Goal: Submit feedback/report problem: Submit feedback/report problem

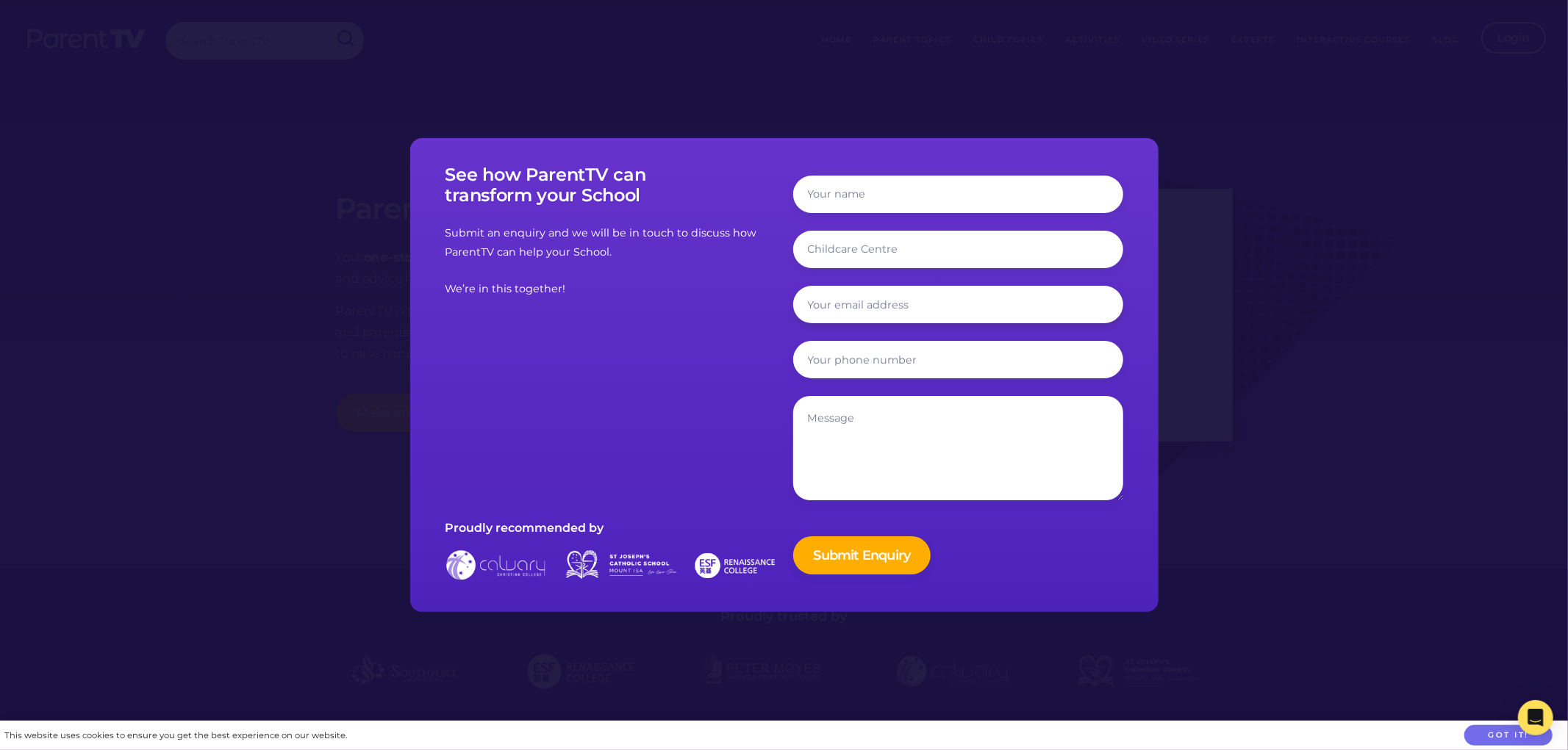
click at [810, 304] on input "email" at bounding box center [958, 304] width 330 height 37
click at [823, 351] on input "tel" at bounding box center [958, 359] width 330 height 37
click at [814, 412] on textarea at bounding box center [958, 448] width 330 height 104
drag, startPoint x: 658, startPoint y: 196, endPoint x: 461, endPoint y: 170, distance: 198.7
click at [467, 173] on h3 "See how ParentTV can transform your School" at bounding box center [611, 186] width 330 height 43
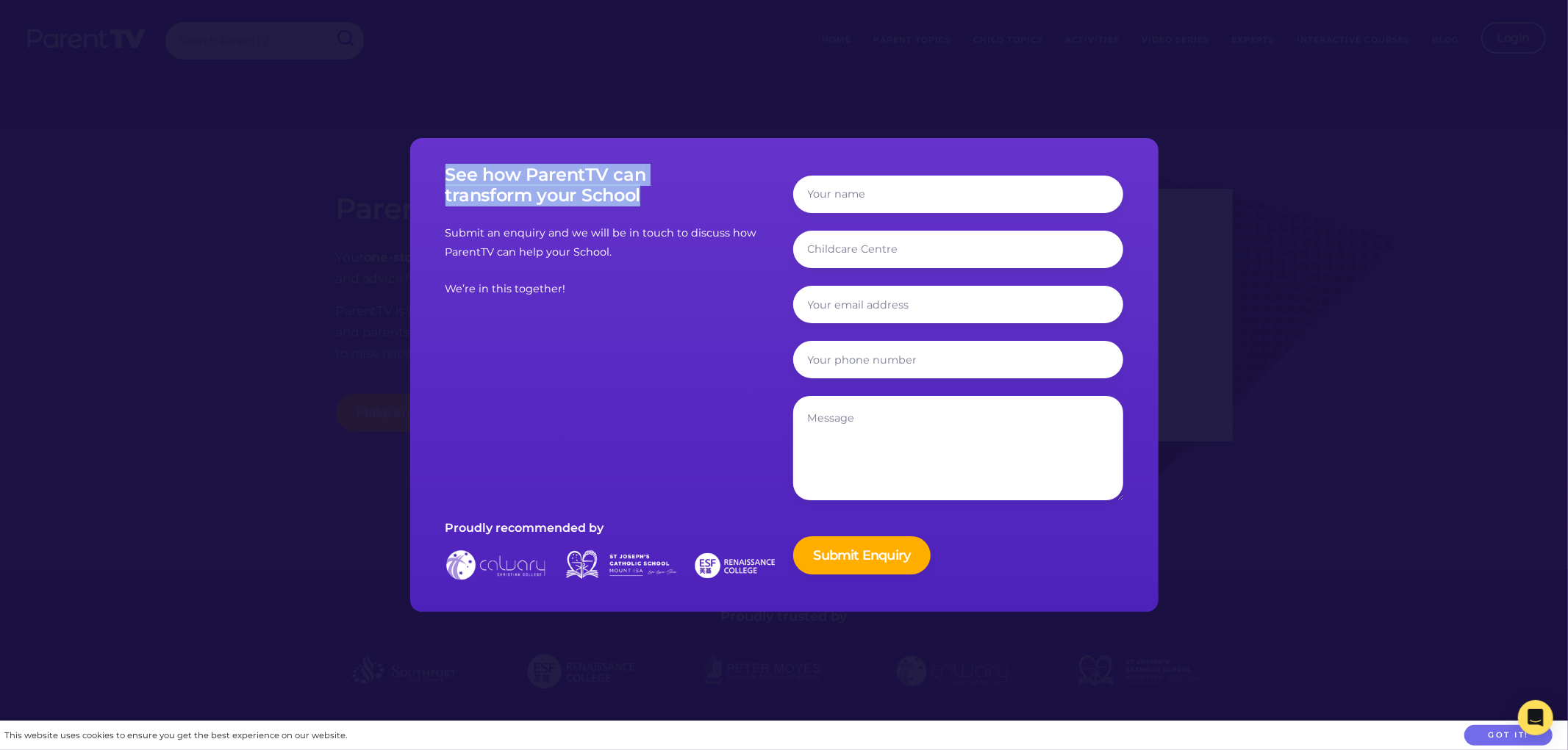
drag, startPoint x: 458, startPoint y: 170, endPoint x: 673, endPoint y: 201, distance: 217.2
click at [673, 201] on div "See how ParentTV can transform your School Submit an enquiry and we will be in …" at bounding box center [611, 375] width 348 height 422
click at [542, 189] on h3 "See how ParentTV can transform your School" at bounding box center [611, 186] width 330 height 43
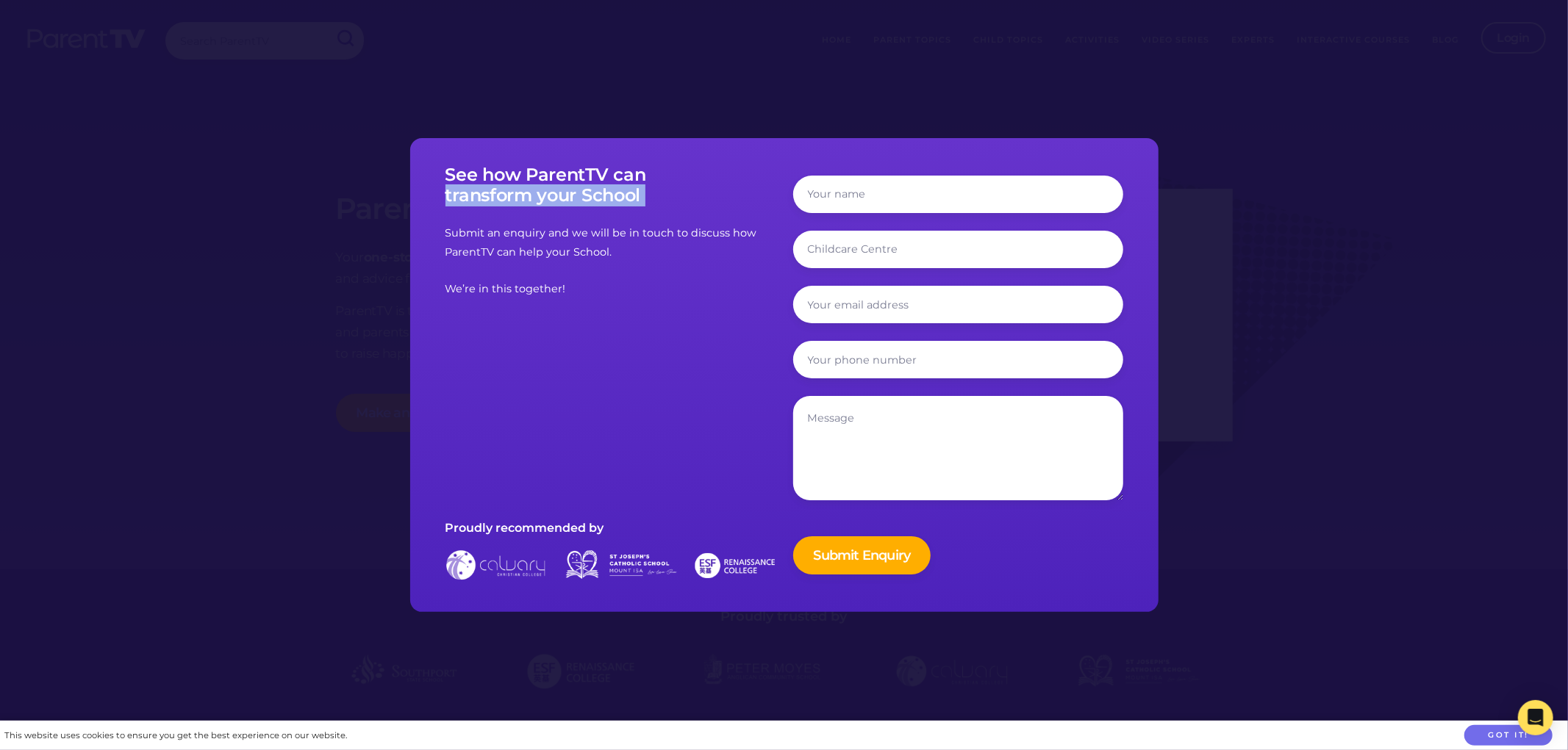
click at [542, 189] on h3 "See how ParentTV can transform your School" at bounding box center [611, 186] width 330 height 43
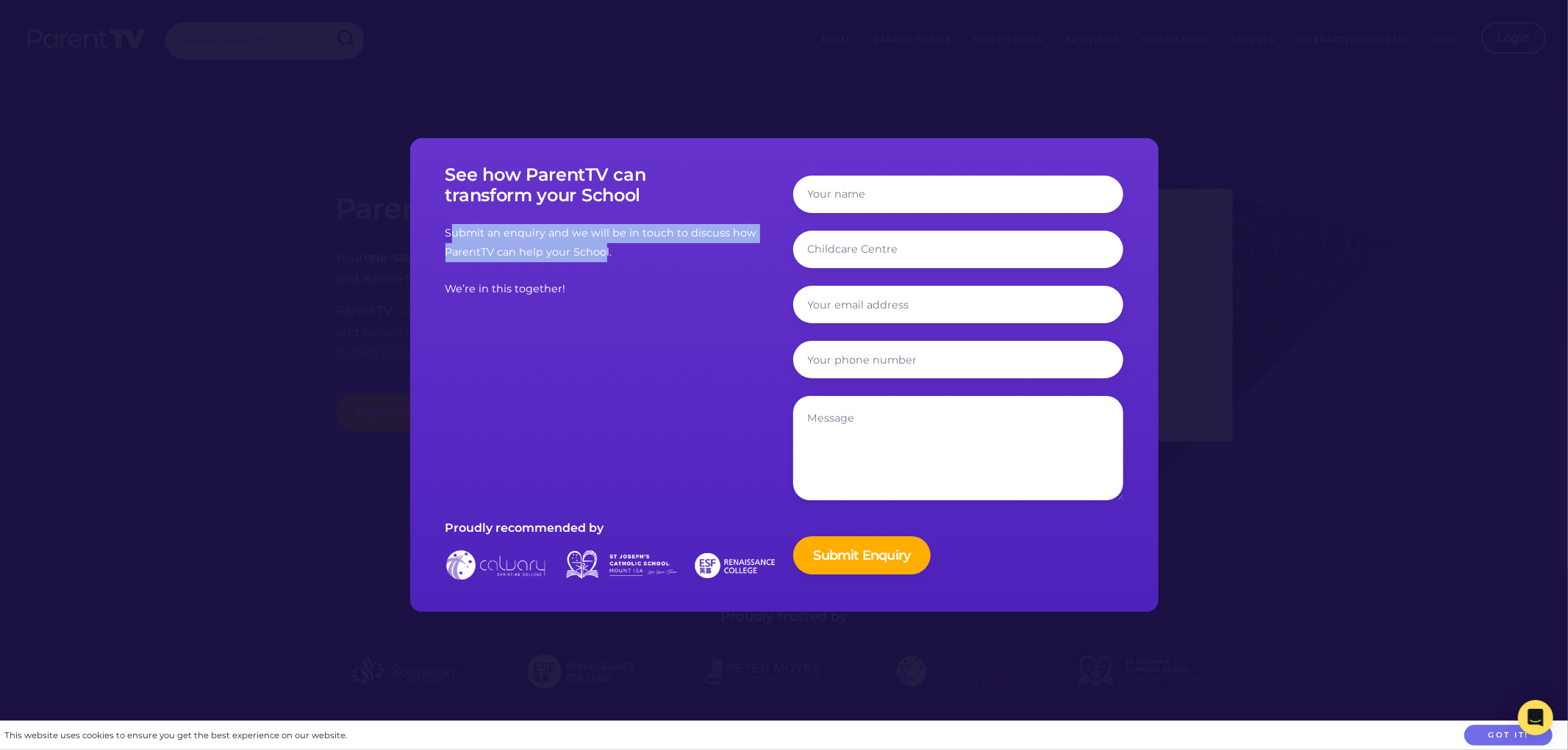
drag, startPoint x: 464, startPoint y: 233, endPoint x: 621, endPoint y: 245, distance: 157.5
click at [621, 245] on p "Submit an enquiry and we will be in touch to discuss how ParentTV can help your…" at bounding box center [611, 243] width 330 height 38
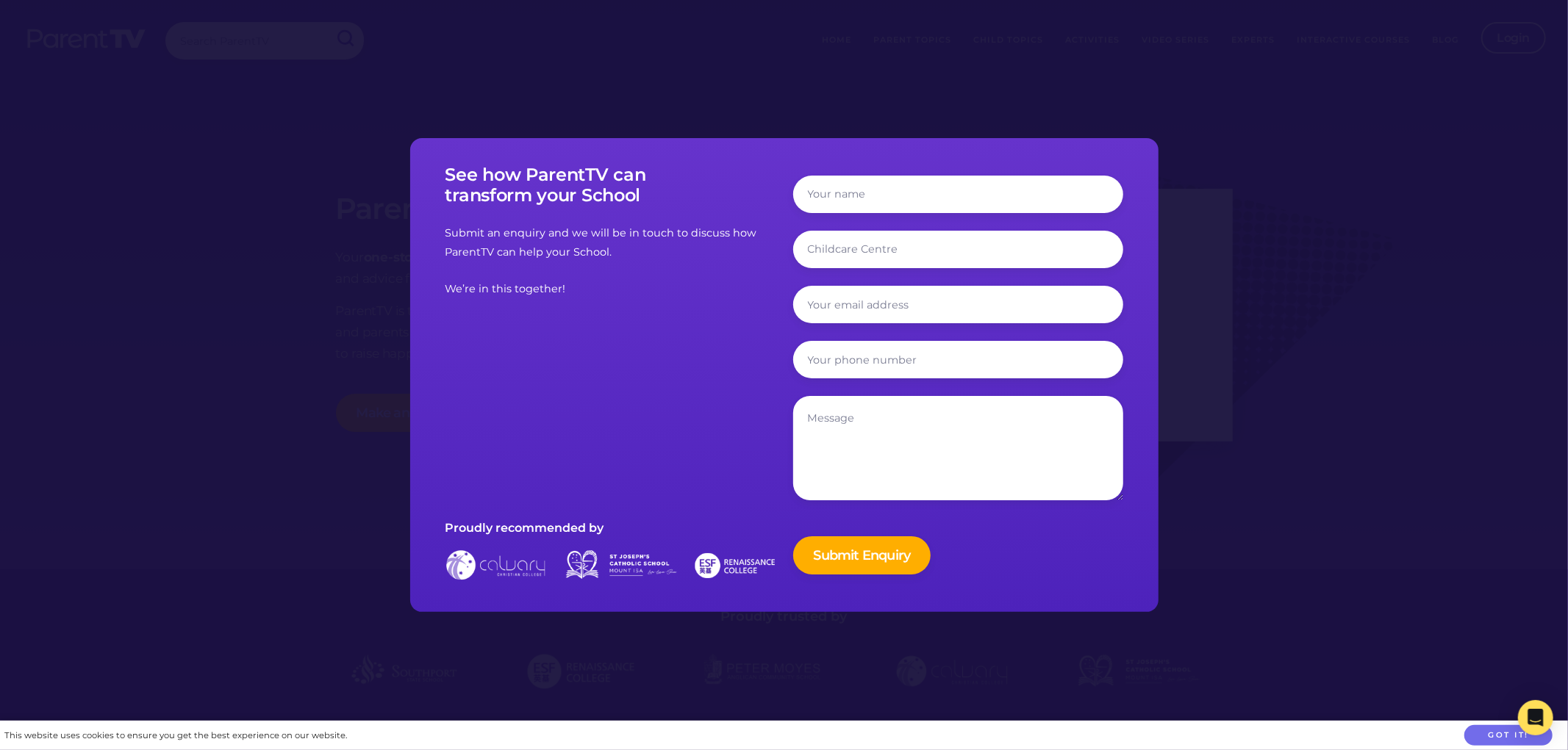
click at [623, 259] on p "Submit an enquiry and we will be in touch to discuss how ParentTV can help your…" at bounding box center [611, 243] width 330 height 38
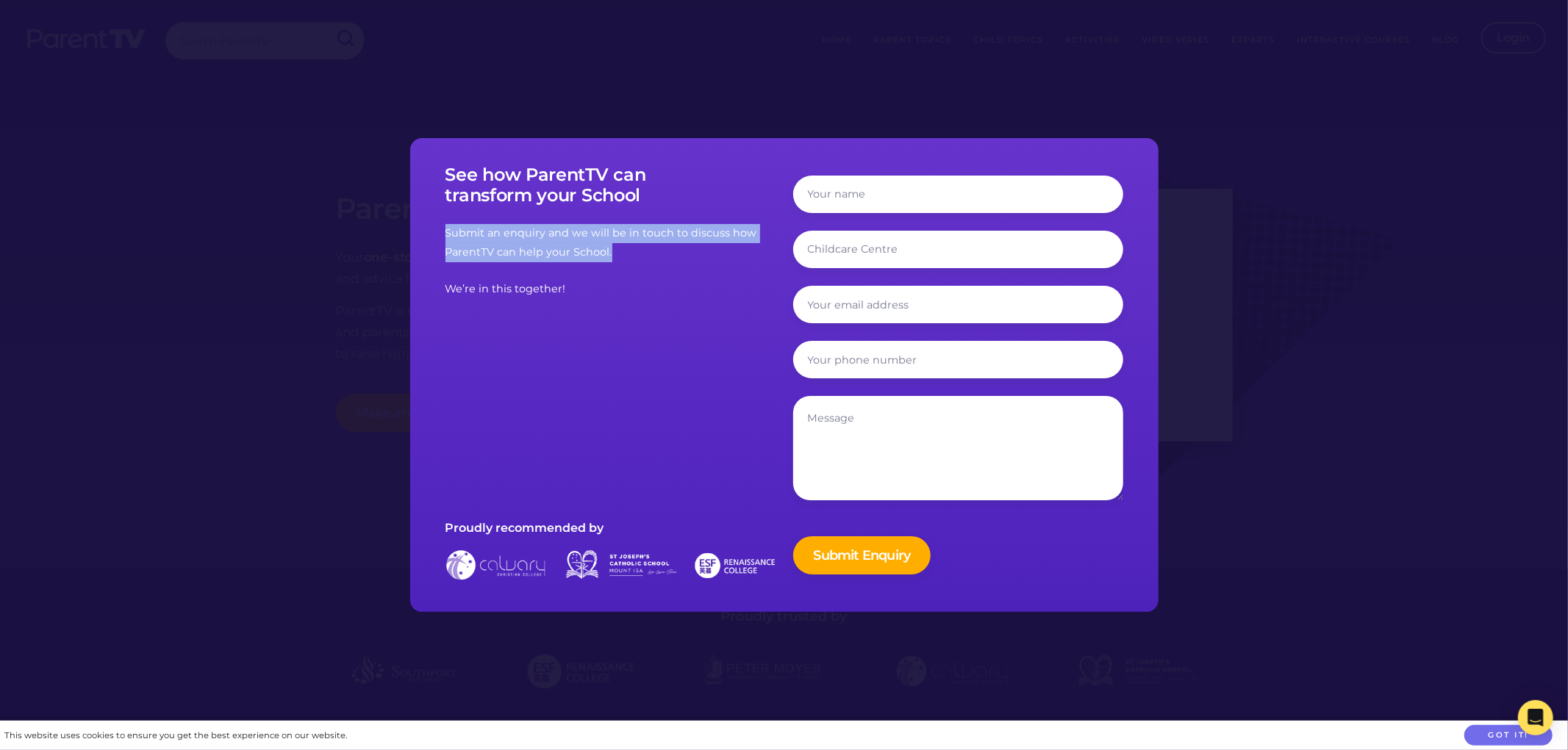
drag, startPoint x: 630, startPoint y: 253, endPoint x: 457, endPoint y: 228, distance: 174.8
click at [457, 232] on div "See how ParentTV can transform your School Submit an enquiry and we will be in …" at bounding box center [611, 375] width 348 height 422
copy p "Submit an enquiry and we will be in touch to discuss how ParentTV can help your…"
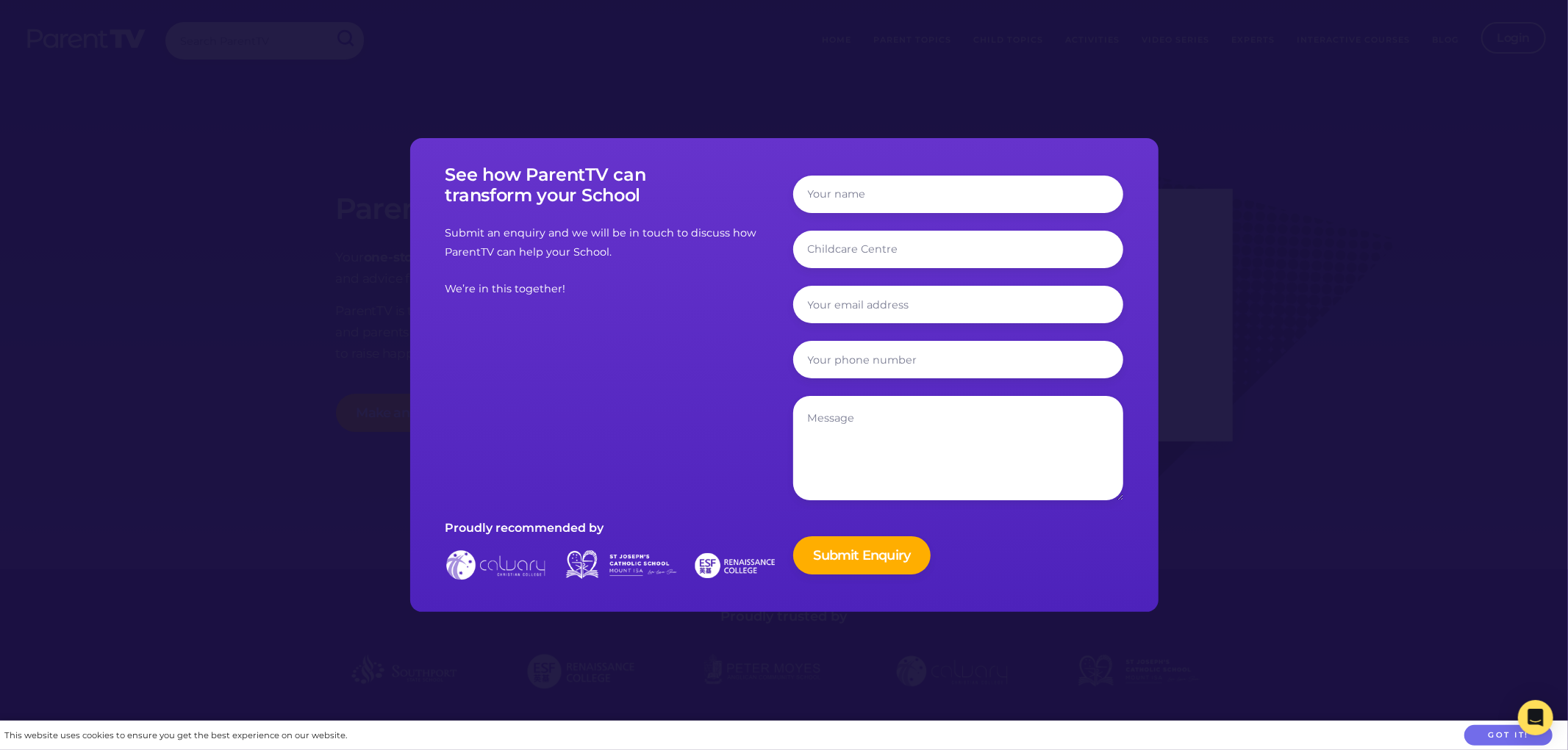
click at [578, 268] on div "See how ParentTV can transform your School Submit an enquiry and we will be in …" at bounding box center [611, 375] width 330 height 422
drag, startPoint x: 587, startPoint y: 278, endPoint x: 450, endPoint y: 294, distance: 137.9
click at [450, 294] on div "See how ParentTV can transform your School Submit an enquiry and we will be in …" at bounding box center [784, 375] width 725 height 451
copy p "We’re in this together!"
click at [673, 191] on h3 "See how ParentTV can transform your School" at bounding box center [611, 186] width 330 height 43
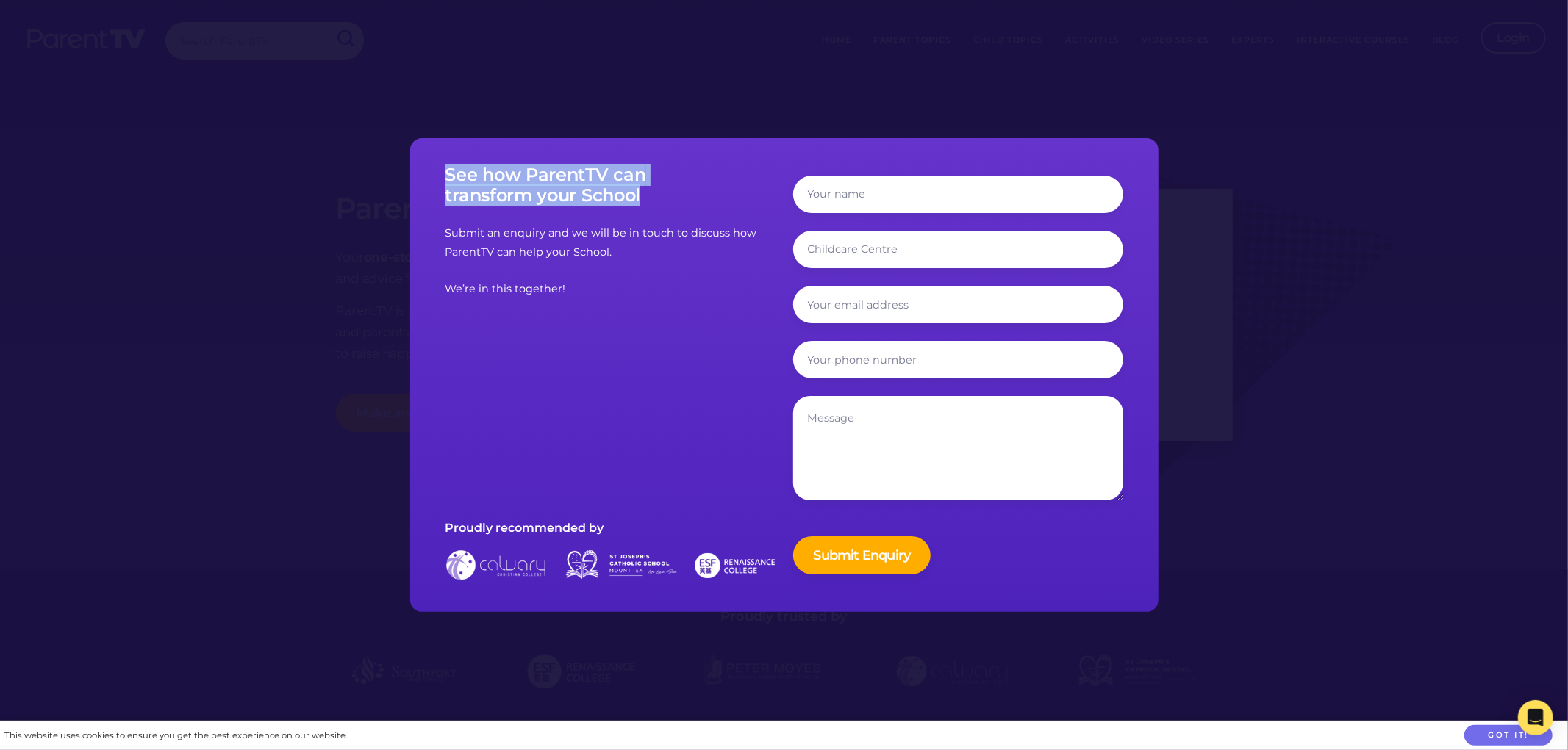
drag, startPoint x: 666, startPoint y: 191, endPoint x: 461, endPoint y: 181, distance: 205.2
click at [461, 181] on h3 "See how ParentTV can transform your School" at bounding box center [611, 186] width 330 height 43
copy h3 "See how ParentTV can transform your School"
